Goal: Find contact information: Obtain details needed to contact an individual or organization

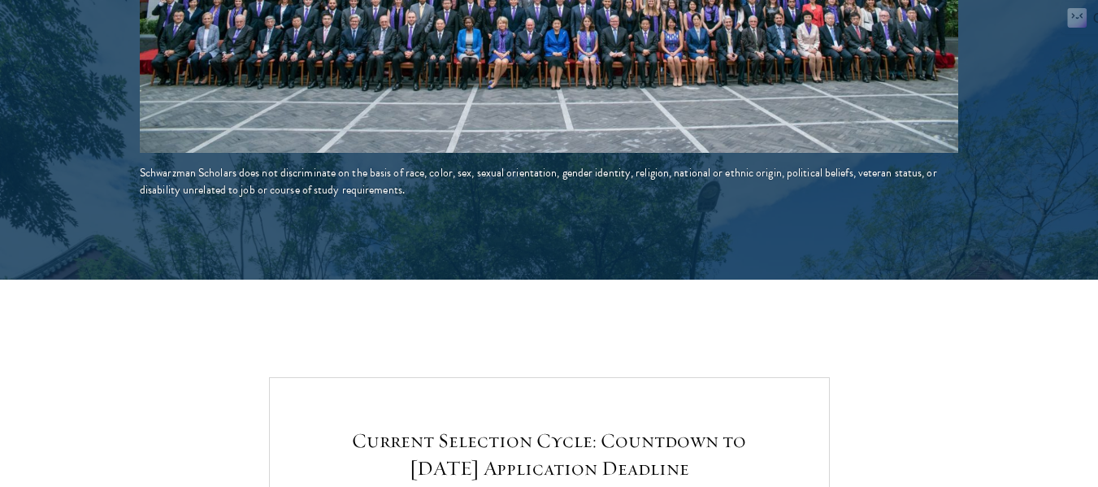
scroll to position [3821, 0]
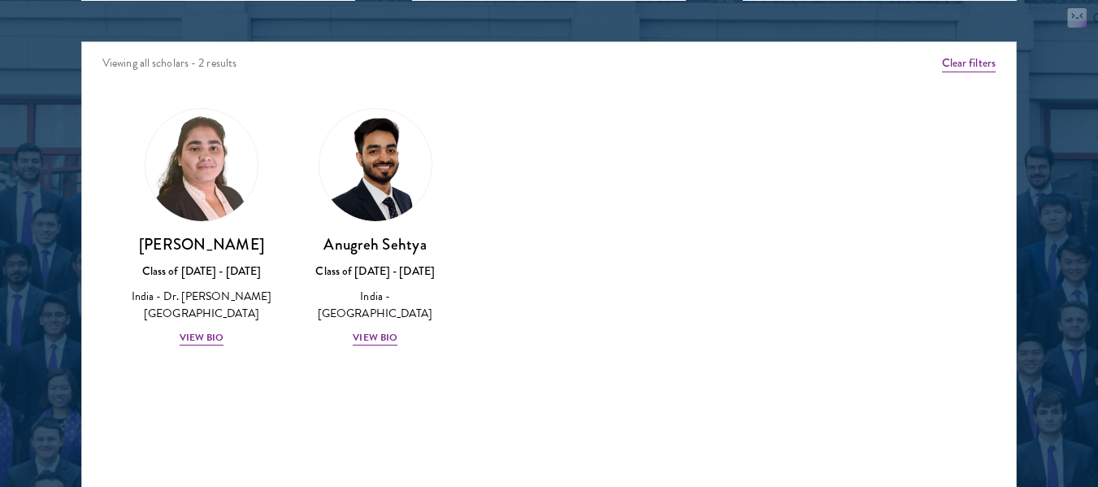
click at [1028, 41] on div at bounding box center [549, 115] width 1098 height 989
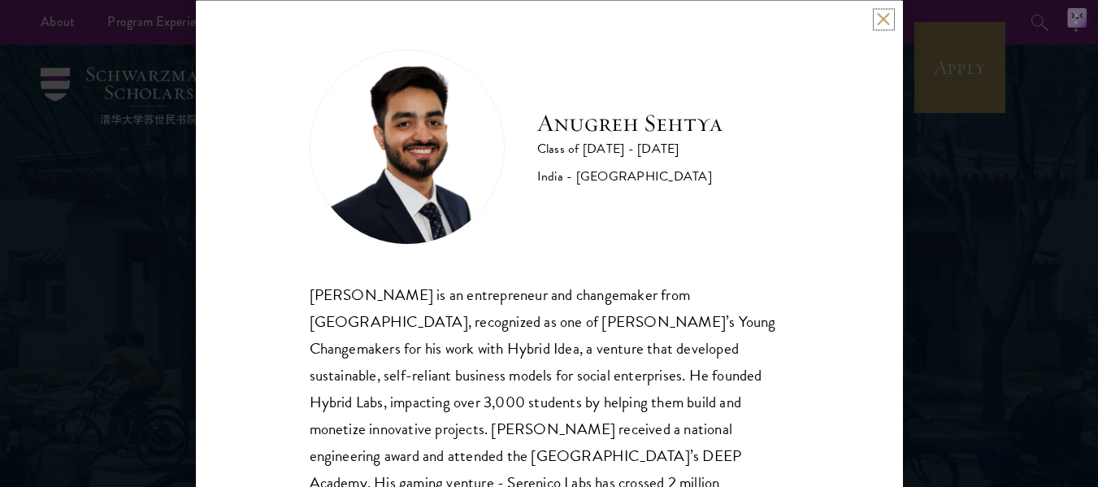
scroll to position [111, 0]
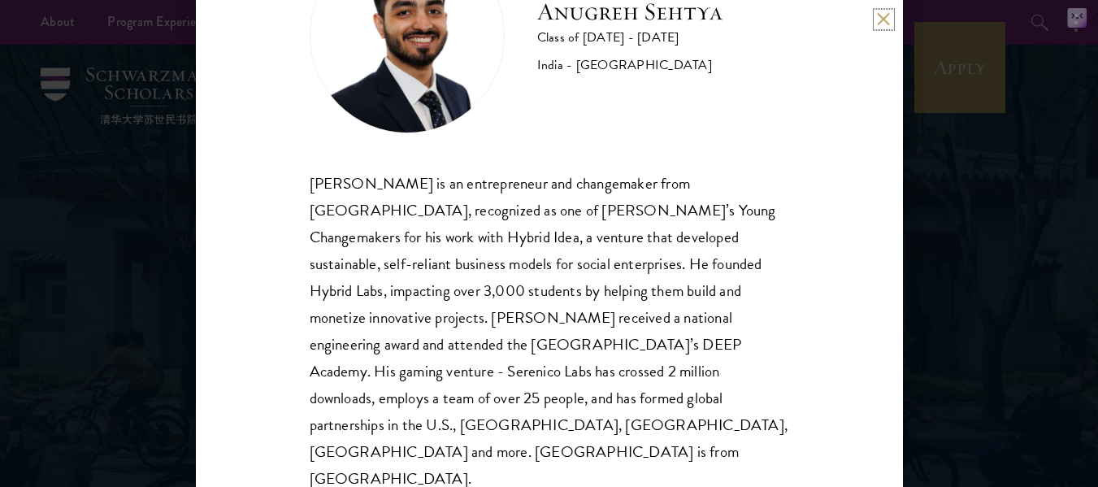
click at [883, 23] on button at bounding box center [884, 19] width 14 height 14
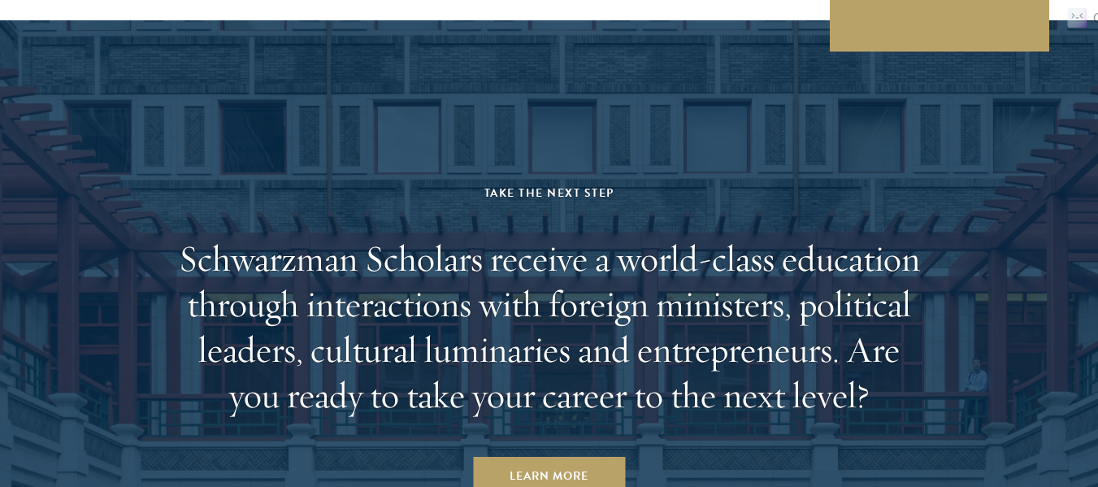
scroll to position [5002, 0]
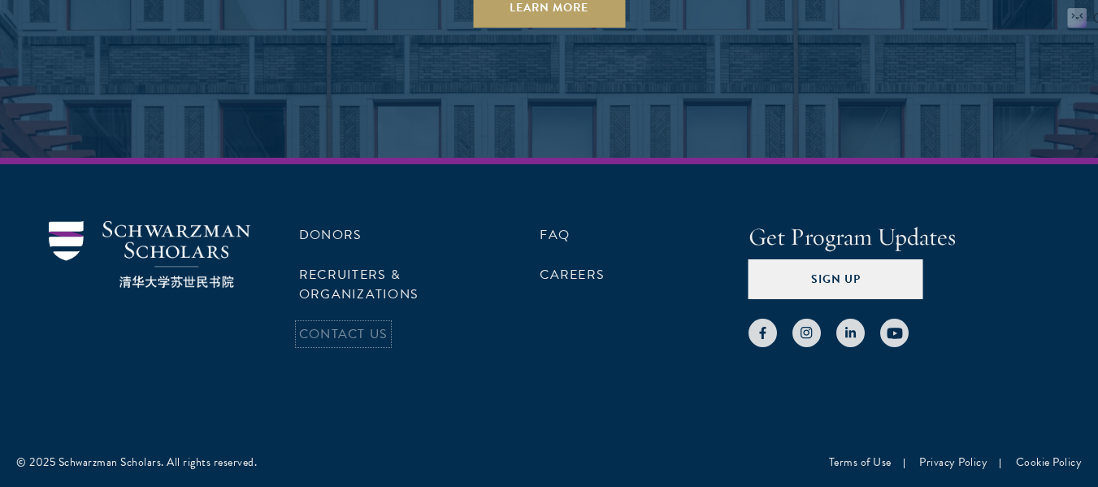
click at [378, 332] on link "Contact Us" at bounding box center [343, 334] width 89 height 20
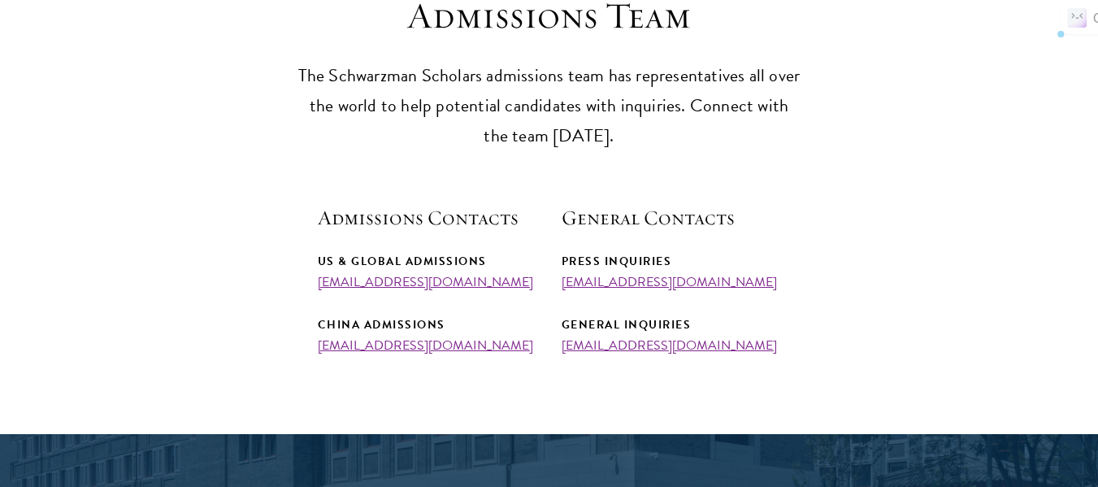
drag, startPoint x: 522, startPoint y: 285, endPoint x: 318, endPoint y: 285, distance: 204.0
click at [318, 285] on div "US & Global Admissions admissions@schwarzmanscholars.org" at bounding box center [427, 270] width 219 height 38
copy link "admissions@schwarzmanscholars.org"
